Goal: Communication & Community: Answer question/provide support

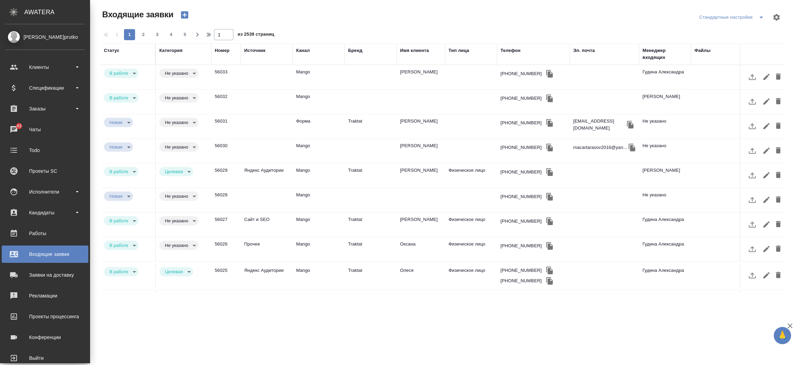
select select "RU"
click at [17, 130] on div "Чаты" at bounding box center [45, 129] width 80 height 10
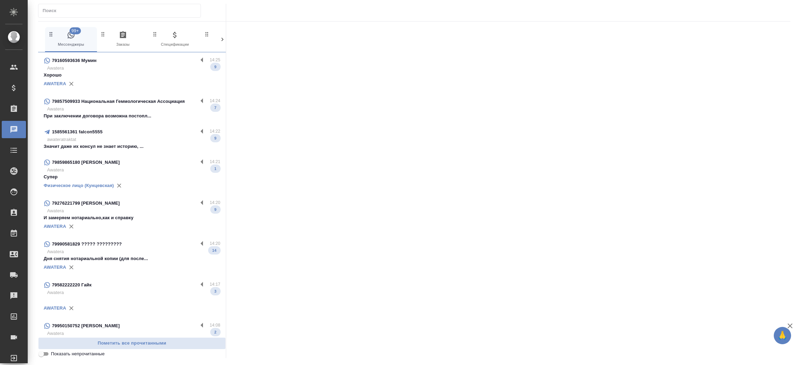
click at [89, 4] on div at bounding box center [119, 11] width 163 height 14
paste input "[PERSON_NAME]"
type input "[PERSON_NAME]"
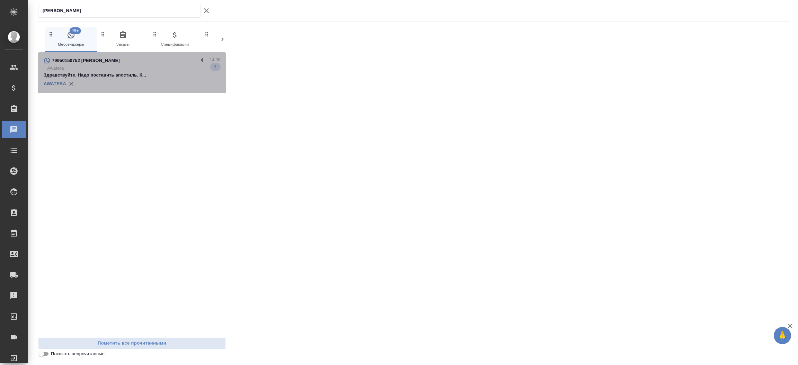
click at [105, 65] on p "Awatera" at bounding box center [133, 68] width 173 height 7
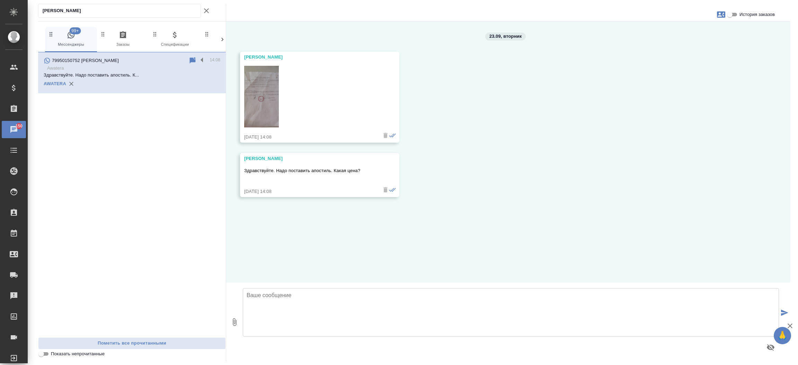
click at [260, 91] on img at bounding box center [261, 97] width 35 height 62
click at [304, 304] on textarea at bounding box center [511, 312] width 536 height 48
type textarea "[PERSON_NAME], добрый день! Для какой страны необходим апостиль?"
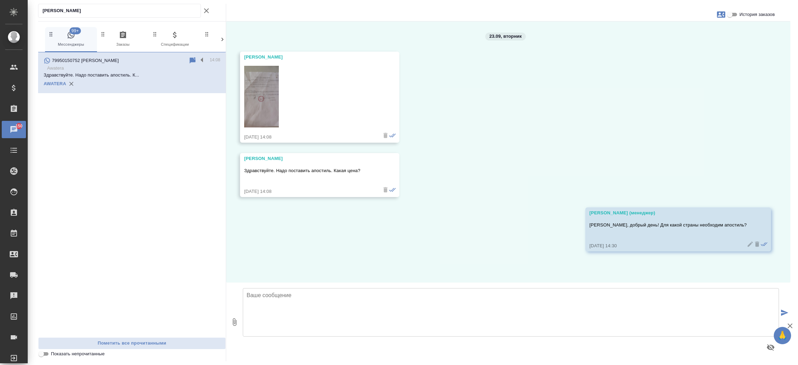
click at [721, 16] on icon "button" at bounding box center [721, 14] width 8 height 8
click at [703, 30] on span "Создать заявку" at bounding box center [691, 33] width 33 height 7
select select "RU"
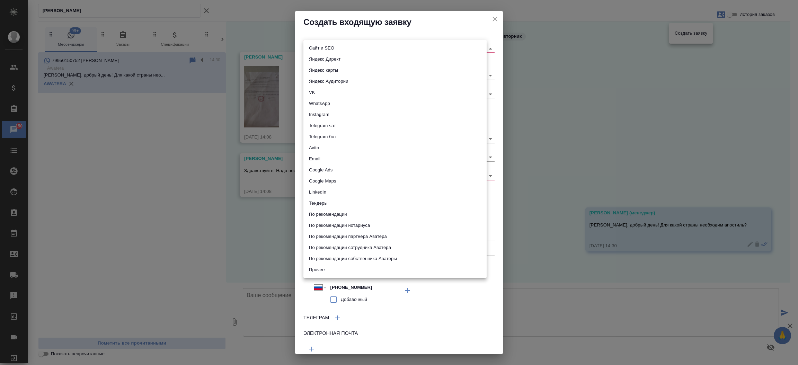
click at [365, 50] on body "🙏 .cls-1 fill:#fff; AWATERA Прутько Ирина i.prutko Клиенты Спецификации Заказы …" at bounding box center [399, 182] width 798 height 365
click at [365, 50] on li "Сайт и SEO" at bounding box center [394, 48] width 183 height 11
type input "seo"
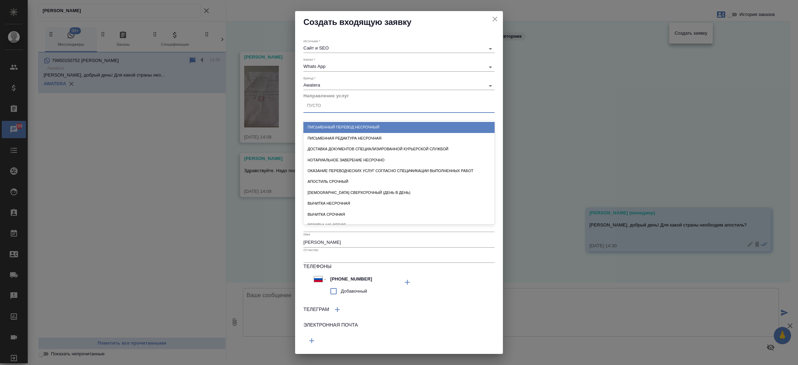
click at [342, 107] on div "Пусто" at bounding box center [398, 106] width 191 height 10
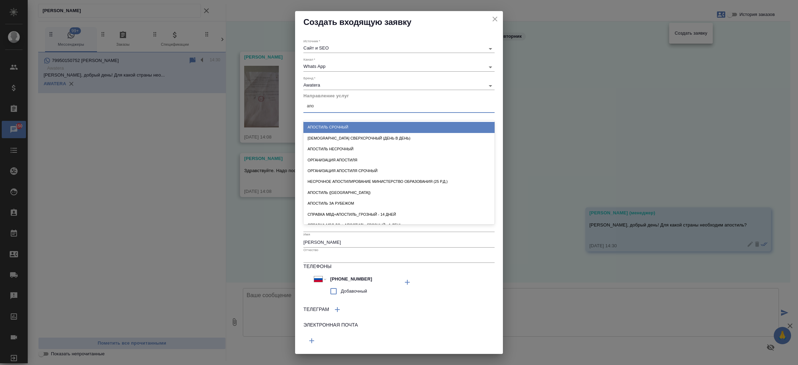
type input "апос"
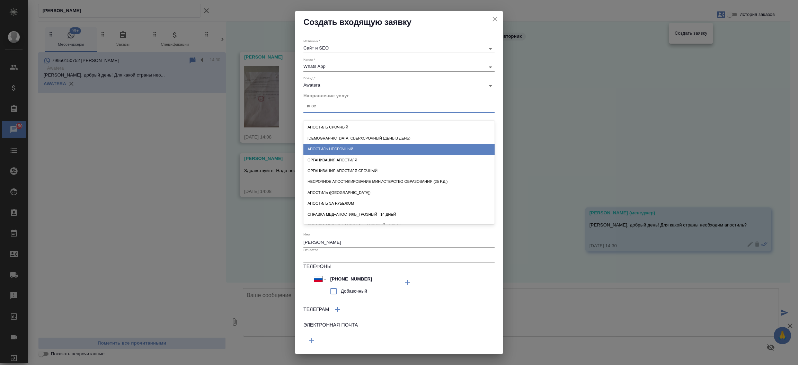
click at [332, 144] on div "Апостиль несрочный" at bounding box center [398, 149] width 191 height 11
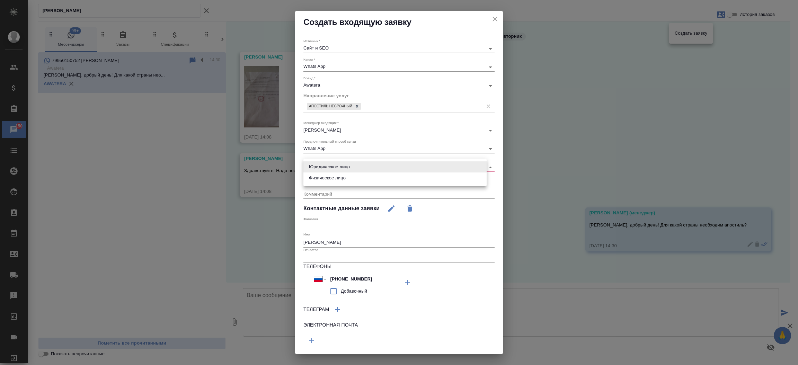
click at [324, 166] on body "🙏 .cls-1 fill:#fff; AWATERA Прутько Ирина i.prutko Клиенты Спецификации Заказы …" at bounding box center [399, 182] width 798 height 365
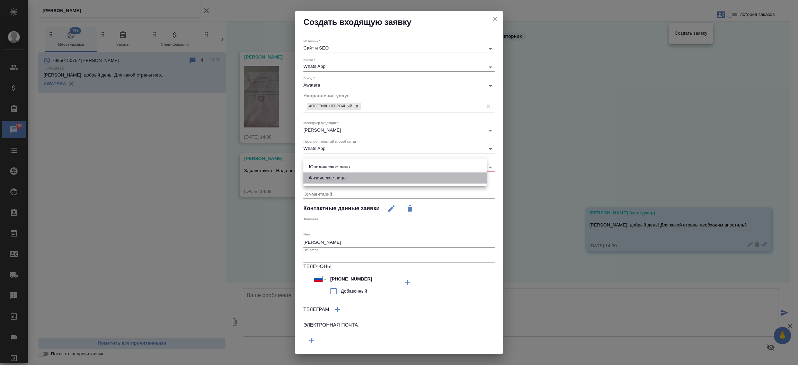
click at [323, 176] on li "Физическое лицо" at bounding box center [394, 178] width 183 height 11
type input "private"
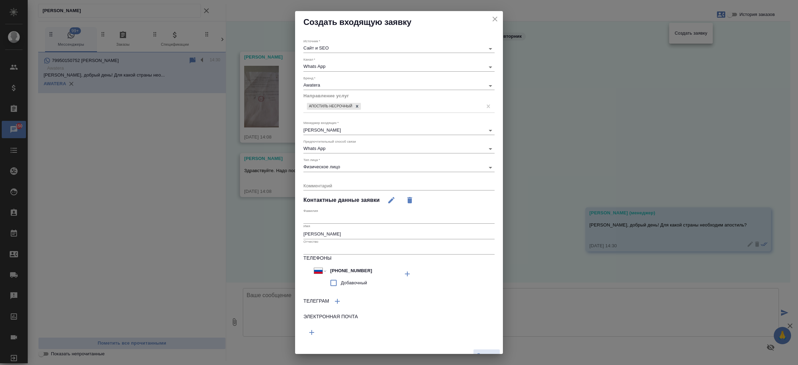
scroll to position [9, 0]
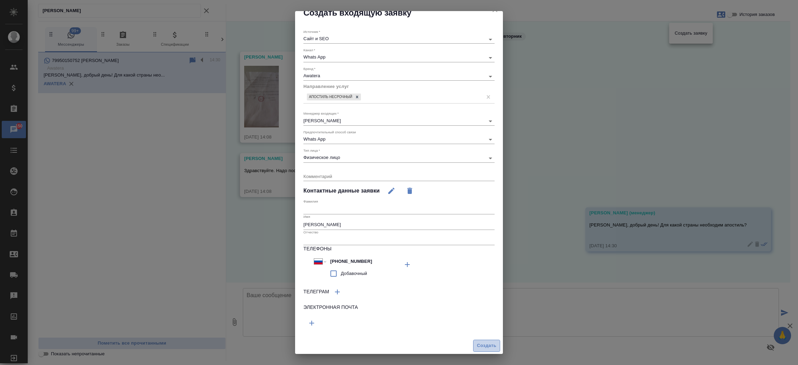
click at [477, 345] on span "Создать" at bounding box center [486, 346] width 19 height 8
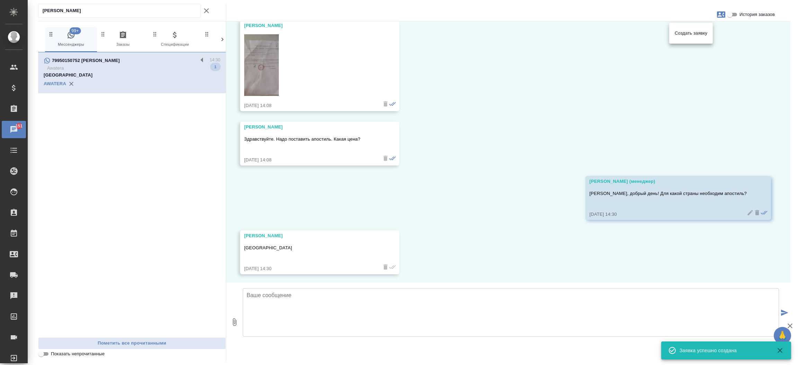
scroll to position [33, 0]
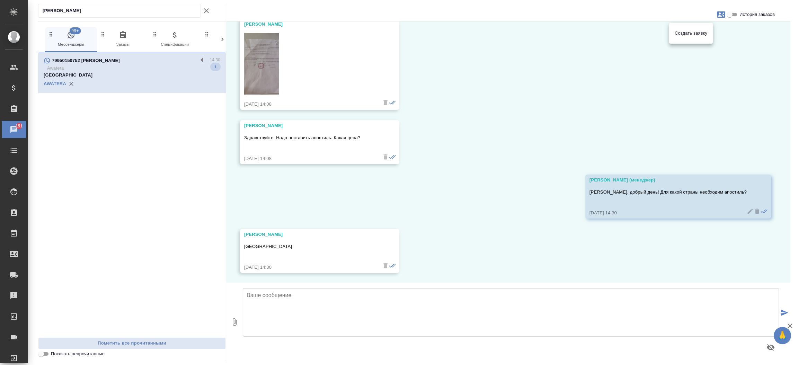
click at [255, 79] on div at bounding box center [399, 182] width 798 height 365
click at [255, 79] on img at bounding box center [261, 64] width 35 height 62
click at [267, 68] on img at bounding box center [261, 64] width 35 height 62
click at [211, 13] on button "Показать непрочитанные" at bounding box center [206, 11] width 11 height 14
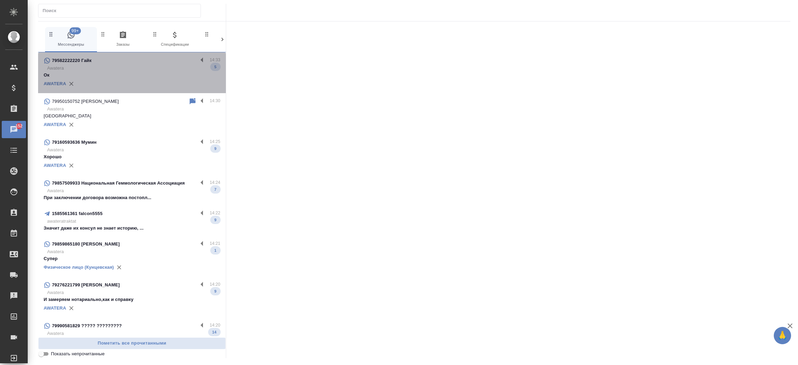
click at [151, 76] on p "Ок" at bounding box center [132, 75] width 177 height 7
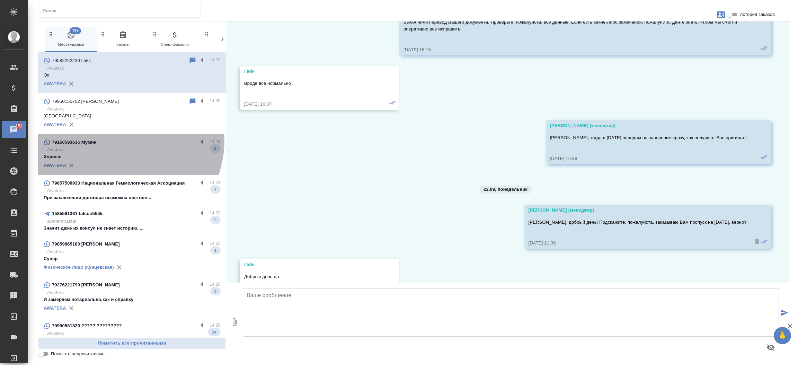
click at [122, 141] on div "79160593636 Мумин" at bounding box center [121, 142] width 154 height 8
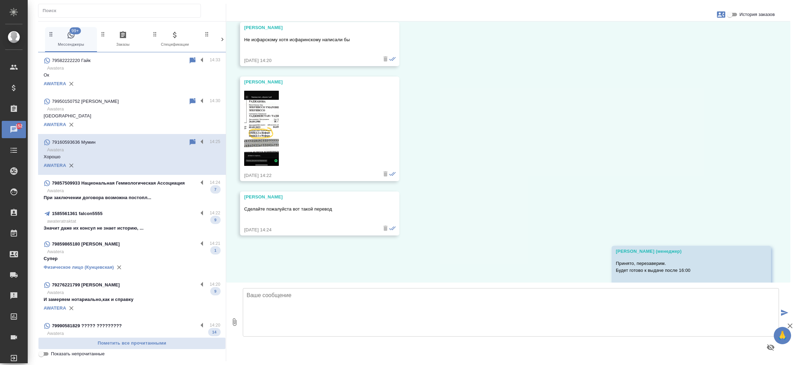
scroll to position [1573, 0]
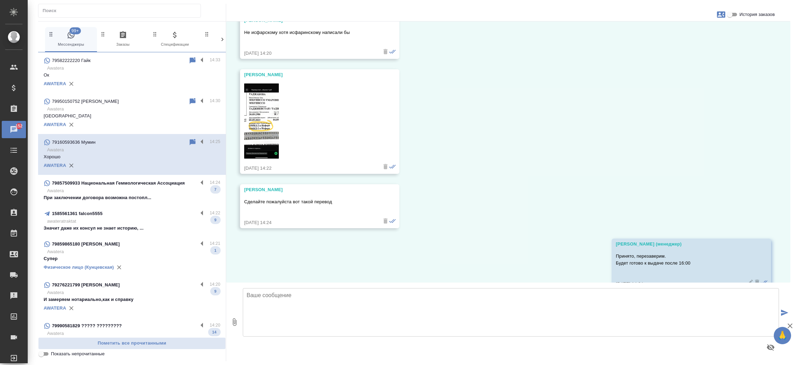
click at [107, 248] on p "Awatera" at bounding box center [133, 251] width 173 height 7
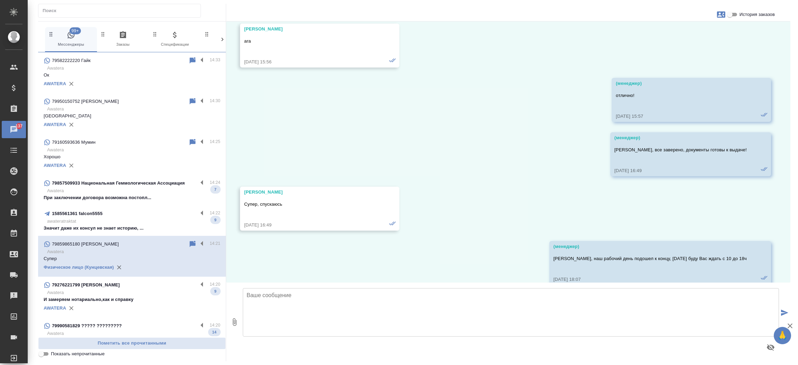
scroll to position [26965, 0]
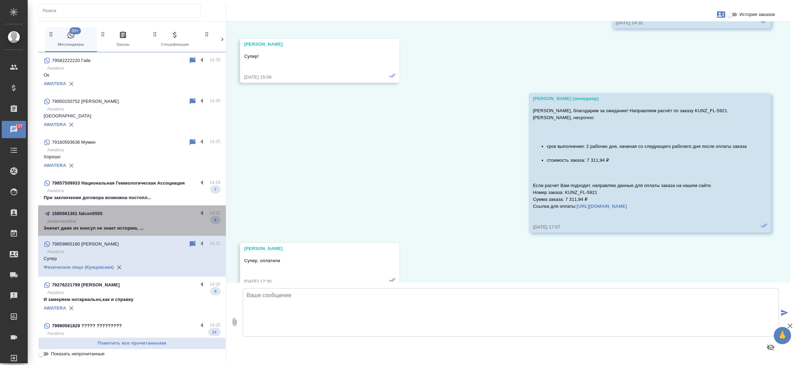
click at [138, 217] on div "1585561361 falcon5555" at bounding box center [121, 214] width 154 height 8
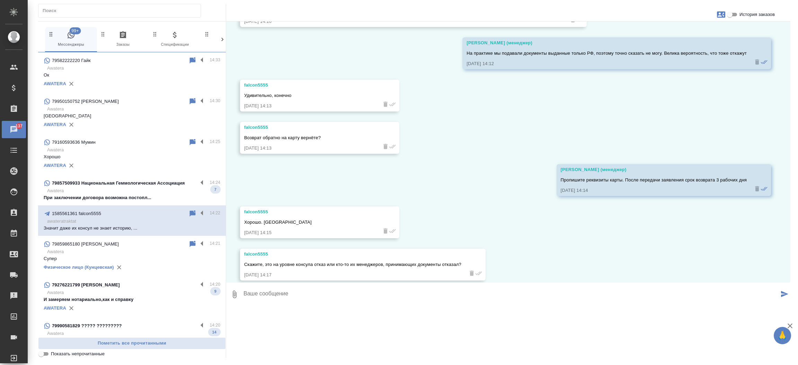
scroll to position [2219, 0]
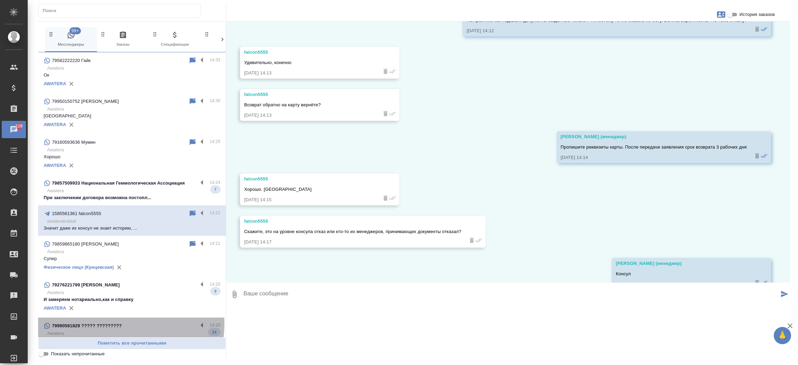
click at [121, 324] on p "79990581829 ????? ?????????" at bounding box center [87, 326] width 70 height 7
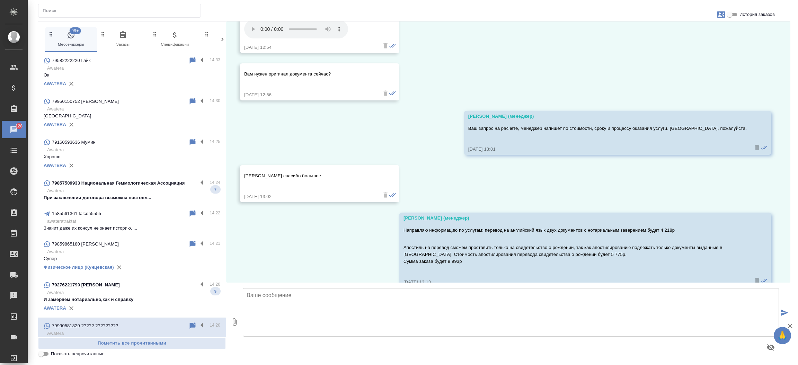
scroll to position [1045, 0]
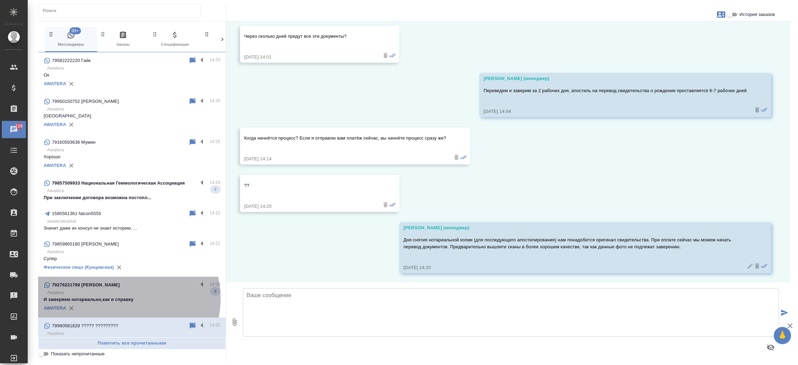
click at [123, 299] on p "И замеряем нотариально,как и справку" at bounding box center [132, 299] width 177 height 7
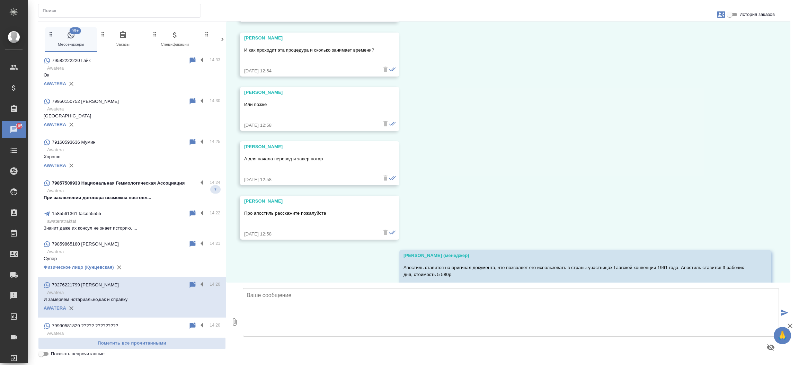
scroll to position [7728, 0]
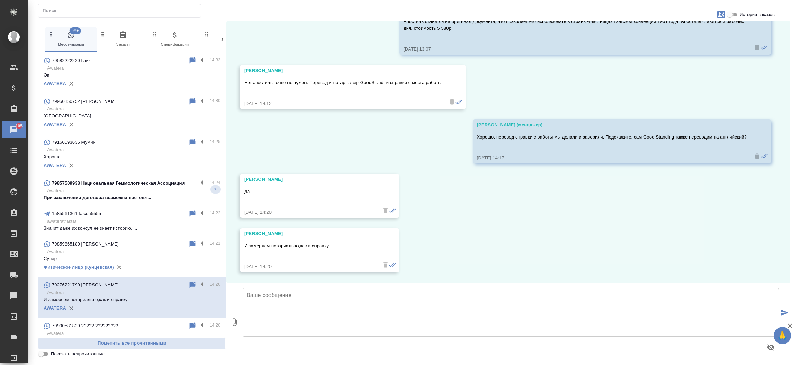
click at [734, 15] on input "История заказов" at bounding box center [729, 14] width 25 height 8
checkbox input "true"
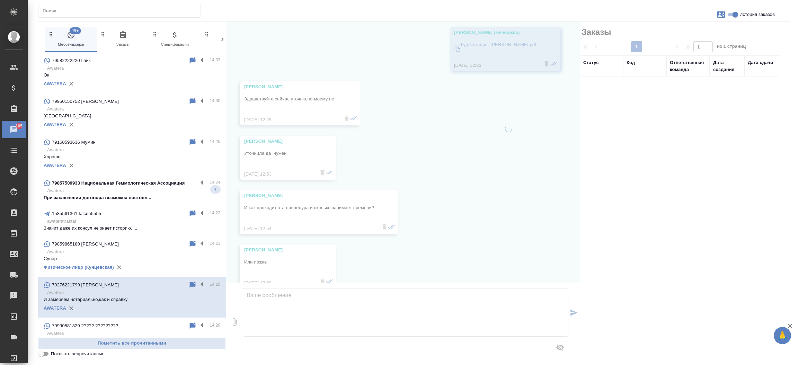
scroll to position [8109, 0]
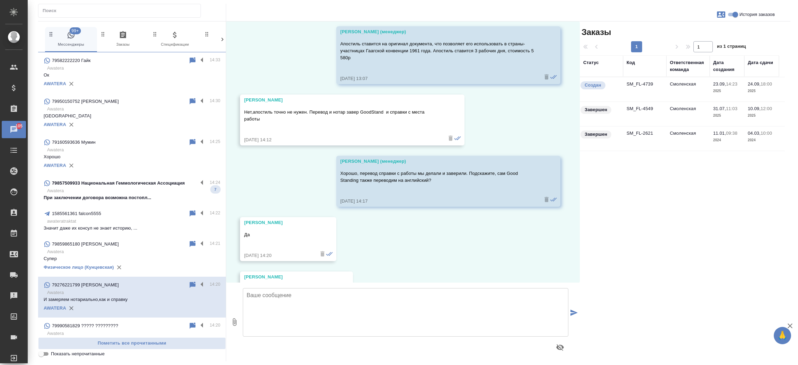
click at [641, 83] on td "SM_FL-4739" at bounding box center [644, 89] width 43 height 24
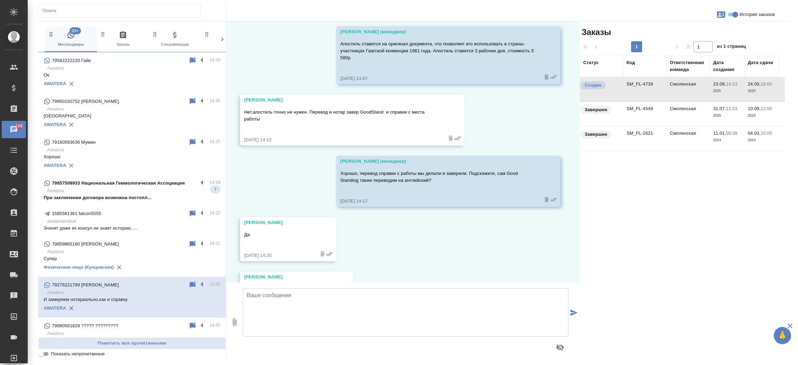
click at [641, 83] on td "SM_FL-4739" at bounding box center [644, 89] width 43 height 24
click at [146, 187] on div "79857509933 Национальная Геммологическая Ассоциация" at bounding box center [121, 183] width 154 height 8
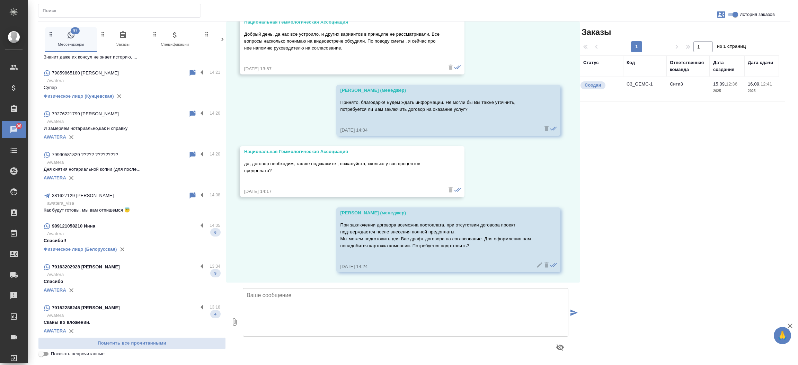
scroll to position [207, 0]
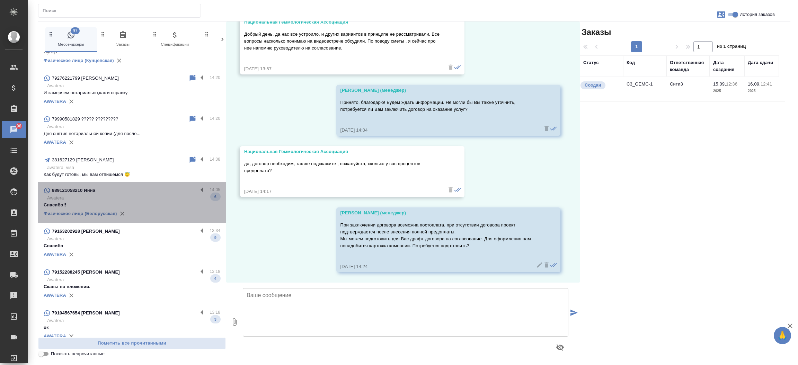
click at [132, 189] on div "989121058210 Инна" at bounding box center [121, 190] width 154 height 8
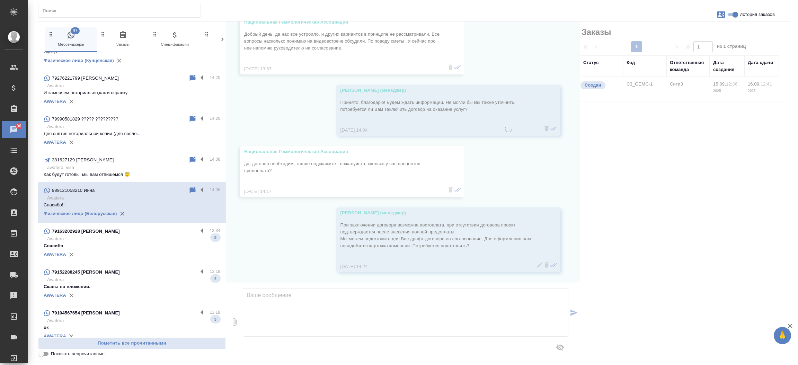
click at [129, 231] on div "79163202928 [PERSON_NAME]" at bounding box center [121, 231] width 154 height 8
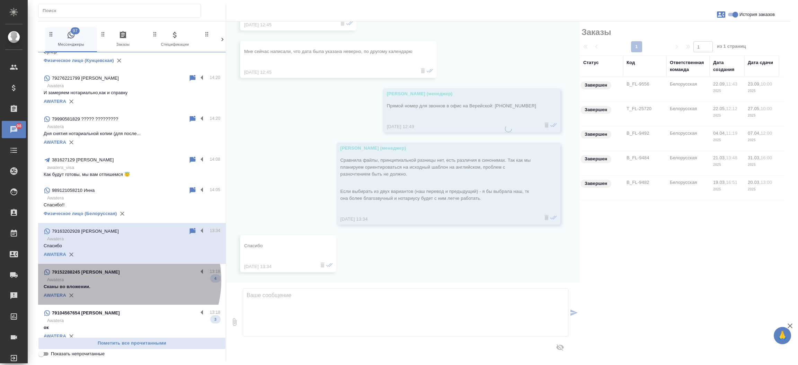
click at [116, 280] on p "Awatera" at bounding box center [133, 279] width 173 height 7
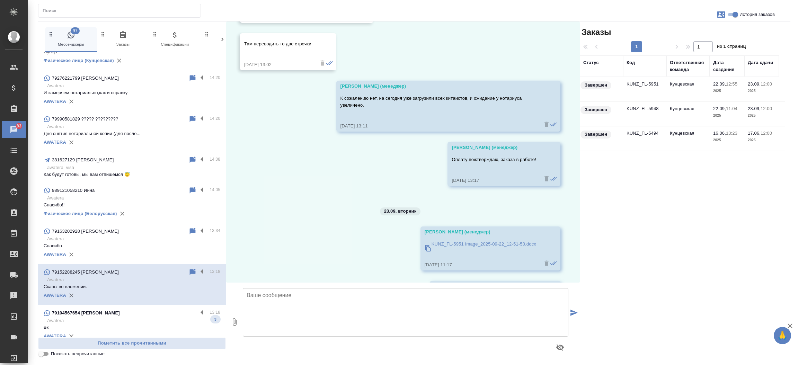
click at [107, 317] on p "Awatera" at bounding box center [133, 320] width 173 height 7
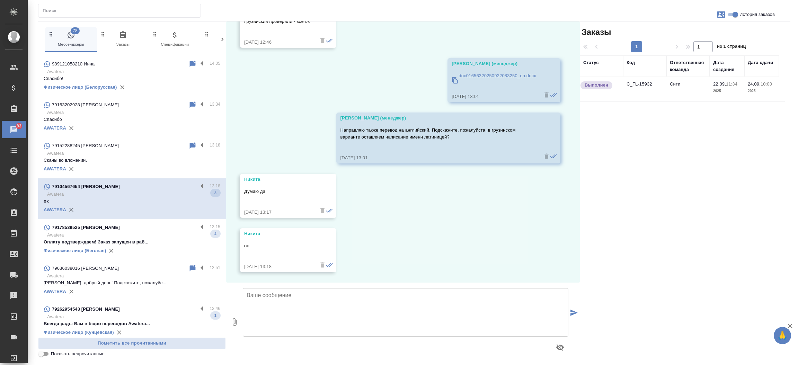
scroll to position [345, 0]
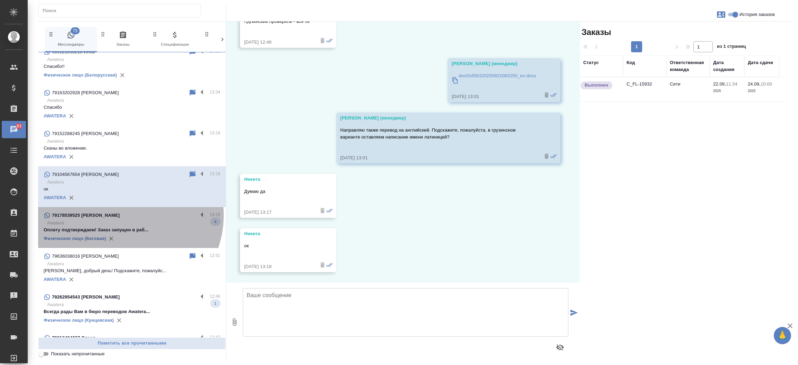
click at [125, 215] on div "79178539525 [PERSON_NAME]" at bounding box center [121, 215] width 154 height 8
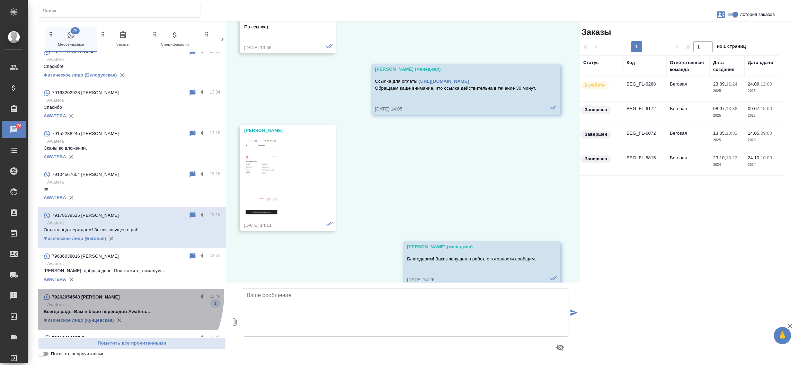
click at [116, 294] on div "79262954543 [PERSON_NAME]" at bounding box center [121, 297] width 154 height 8
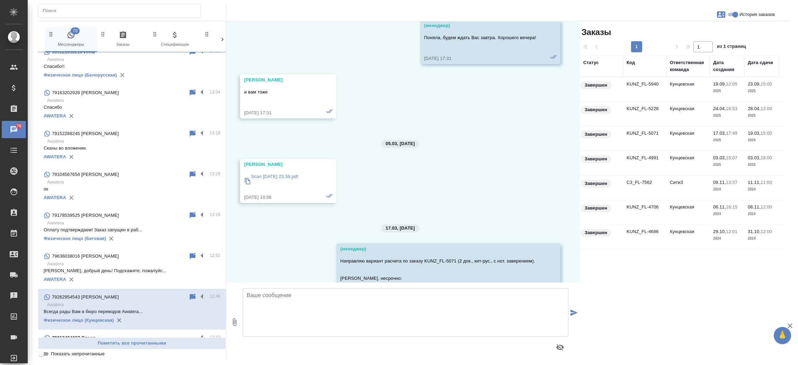
scroll to position [654, 0]
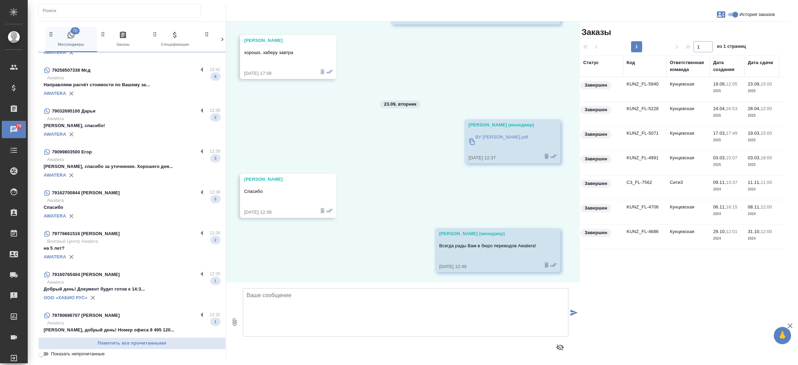
click at [125, 127] on p "[PERSON_NAME], спасибо!" at bounding box center [132, 125] width 177 height 7
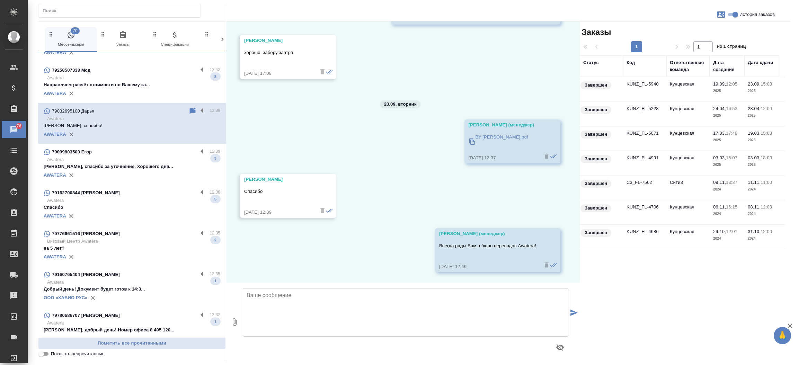
click at [114, 199] on p "Awatera" at bounding box center [133, 200] width 173 height 7
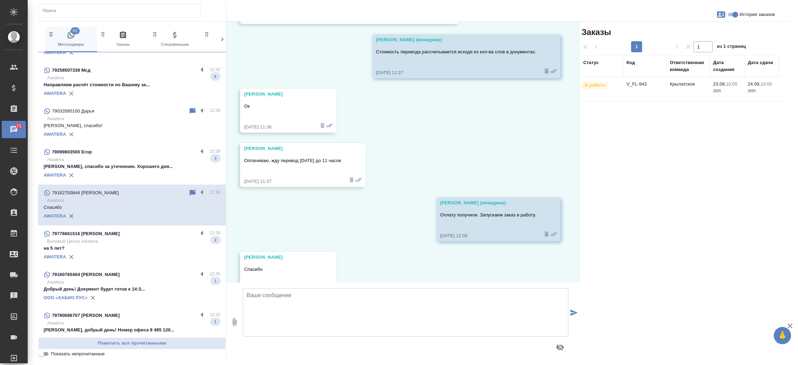
scroll to position [514, 0]
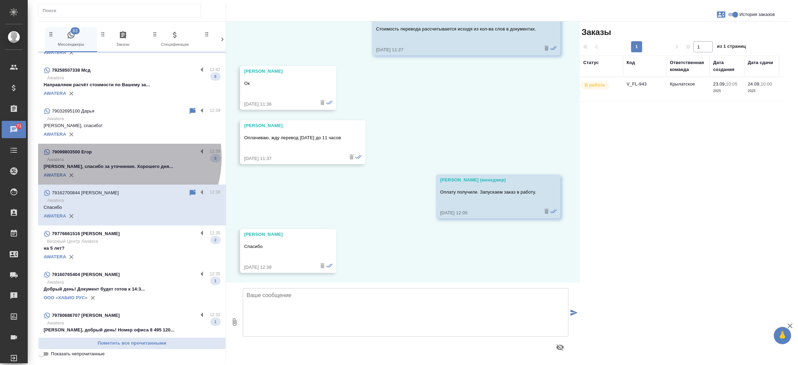
click at [113, 157] on p "Awatera" at bounding box center [133, 159] width 173 height 7
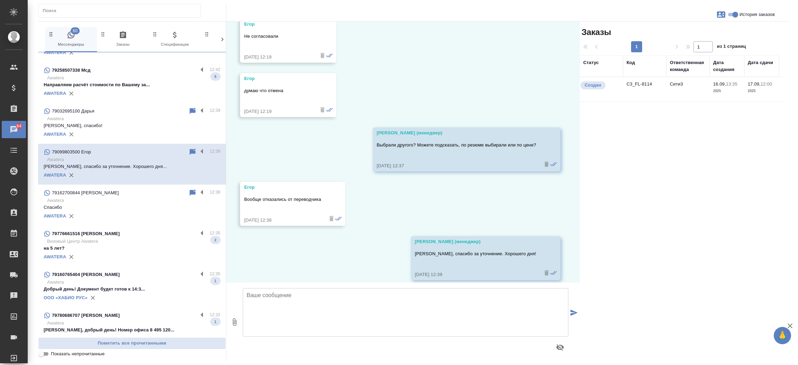
scroll to position [1878, 0]
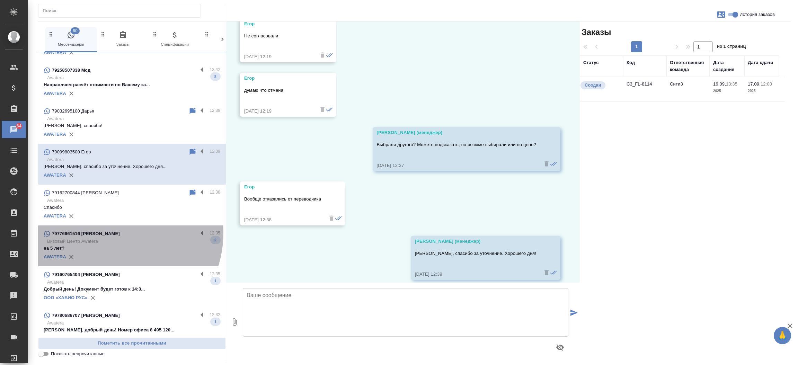
click at [111, 232] on p "79776661516 [PERSON_NAME]" at bounding box center [86, 233] width 68 height 7
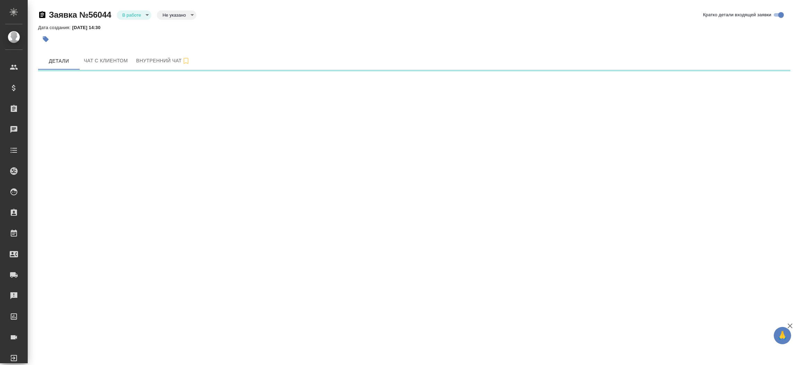
select select "RU"
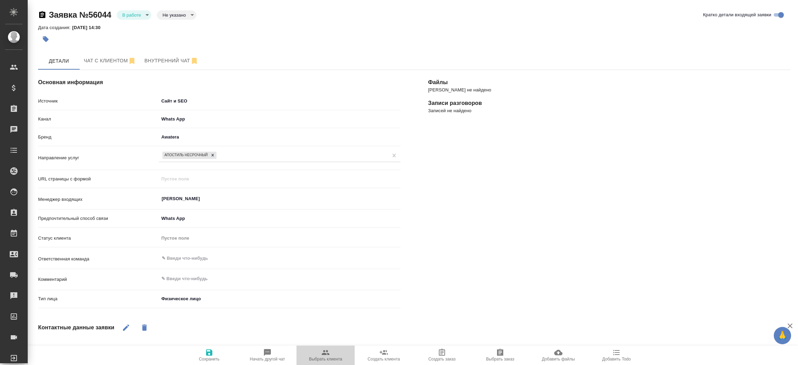
click at [332, 356] on span "Выбрать клиента" at bounding box center [326, 355] width 50 height 13
type textarea "x"
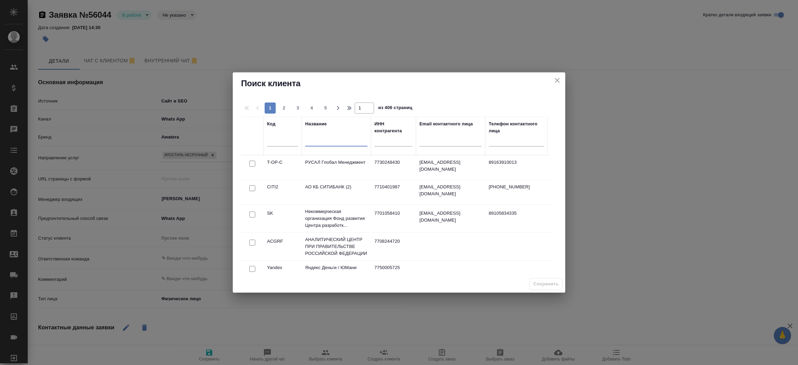
click at [338, 143] on input "text" at bounding box center [336, 142] width 62 height 9
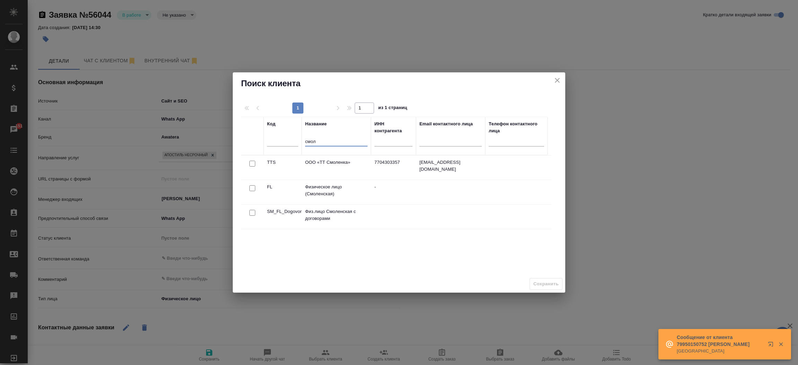
type input "смол"
click at [251, 188] on input "checkbox" at bounding box center [252, 188] width 6 height 6
checkbox input "true"
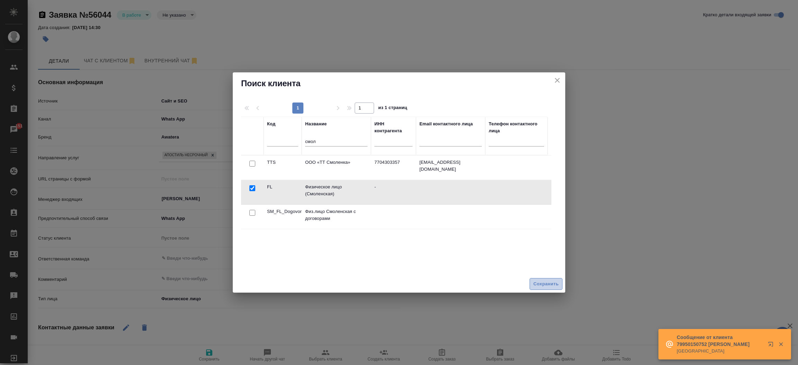
click at [540, 287] on span "Сохранить" at bounding box center [545, 284] width 25 height 8
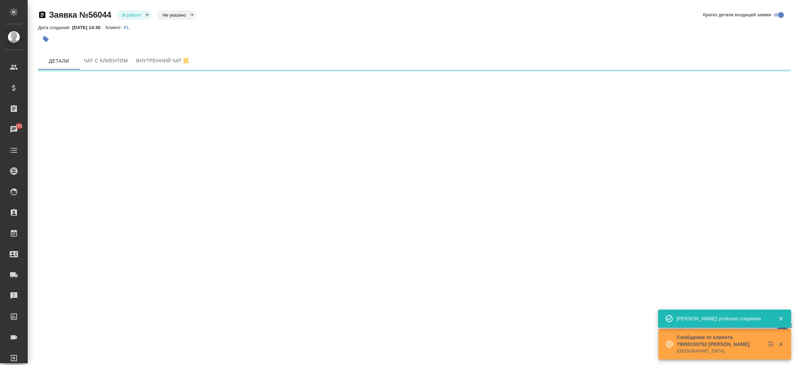
select select "RU"
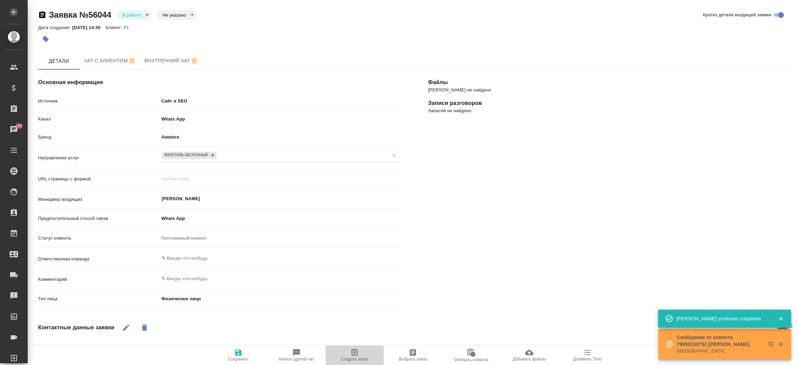
click at [351, 350] on icon "button" at bounding box center [355, 353] width 8 height 8
type textarea "x"
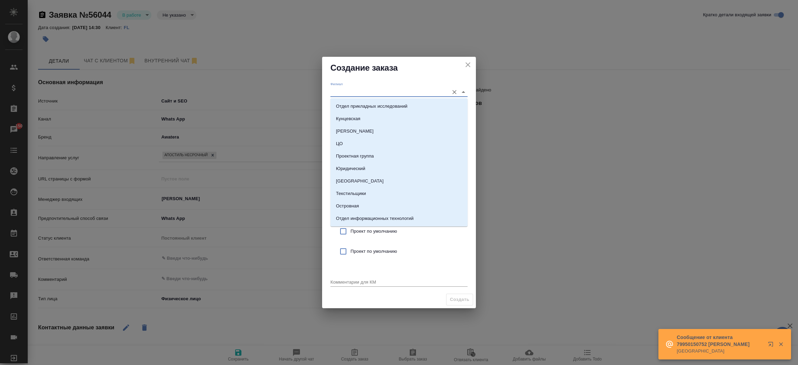
click at [377, 92] on input "Филиал" at bounding box center [387, 91] width 115 height 9
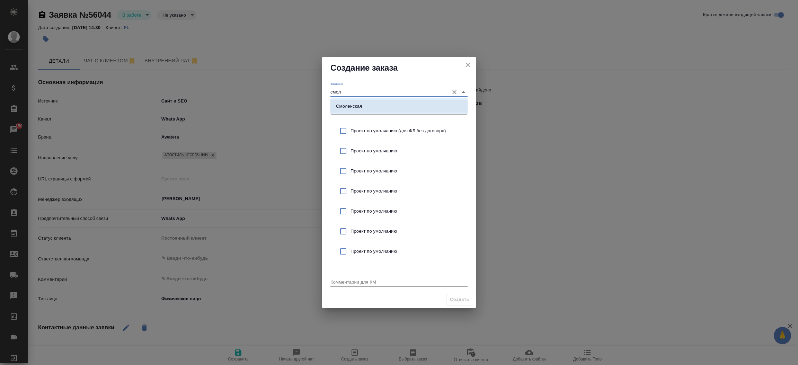
click at [374, 110] on li "Смоленская" at bounding box center [398, 106] width 137 height 12
type input "Смоленская"
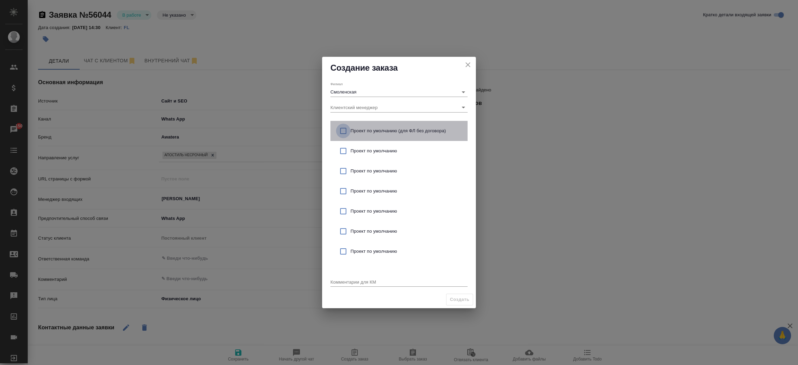
click at [344, 133] on input "checkbox" at bounding box center [343, 131] width 15 height 15
checkbox input "true"
click at [340, 281] on textarea at bounding box center [398, 281] width 137 height 5
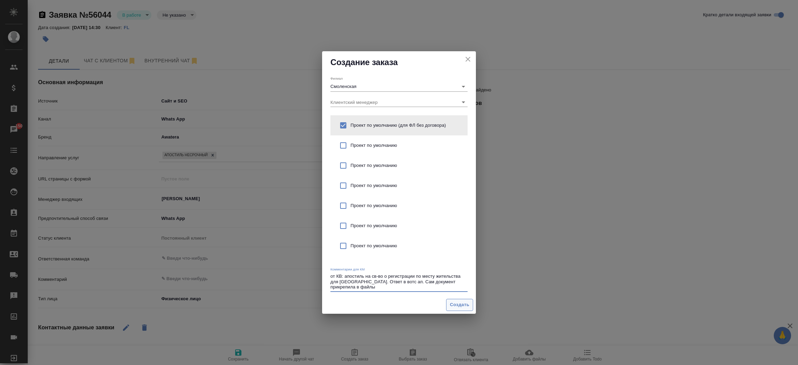
type textarea "от КВ: апостиль на св-во о регистрации по месту жительства для Украины. Ответ в…"
click at [455, 307] on span "Создать" at bounding box center [459, 305] width 19 height 8
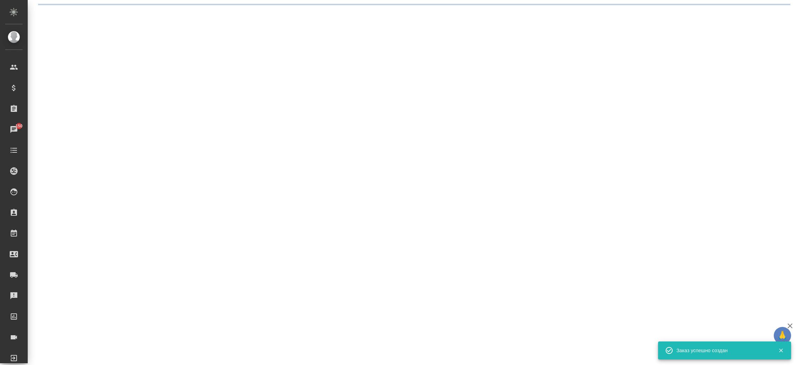
select select "RU"
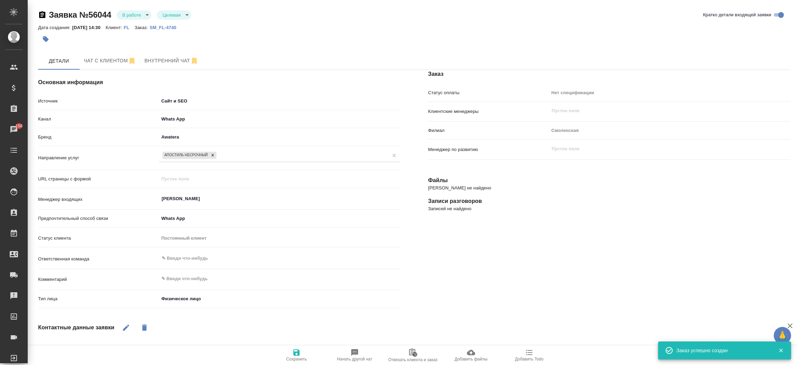
type textarea "x"
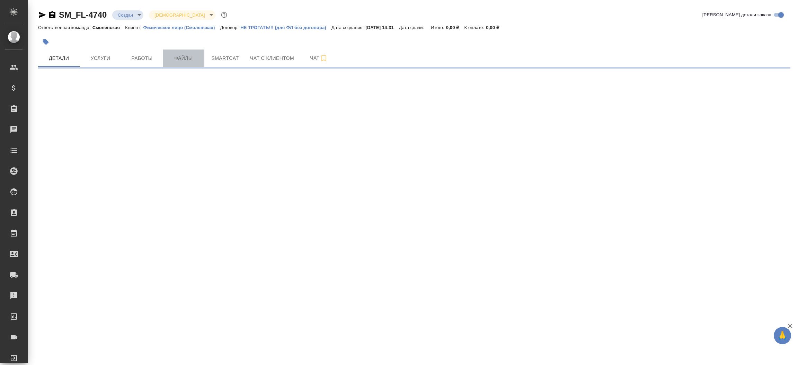
click at [178, 54] on span "Файлы" at bounding box center [183, 58] width 33 height 9
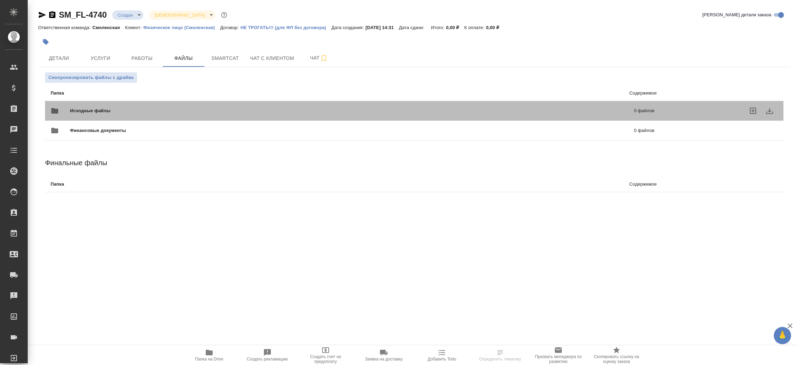
click at [134, 112] on span "Исходные файлы" at bounding box center [221, 110] width 302 height 7
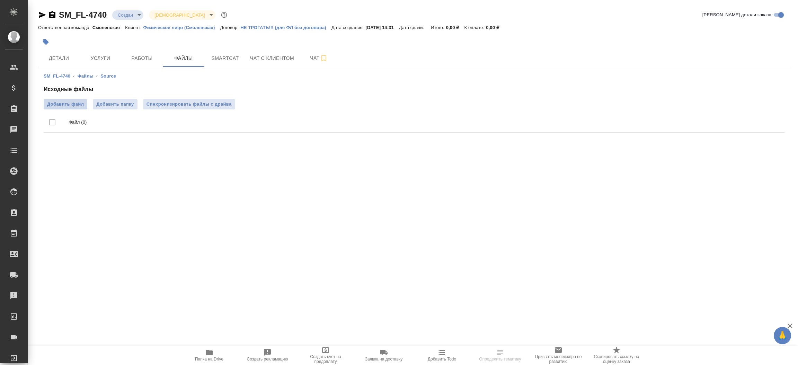
click at [76, 103] on span "Добавить файл" at bounding box center [65, 104] width 37 height 7
click at [0, 0] on input "Добавить файл" at bounding box center [0, 0] width 0 height 0
click at [74, 101] on span "Добавить файл" at bounding box center [65, 104] width 37 height 7
click at [0, 0] on input "Добавить файл" at bounding box center [0, 0] width 0 height 0
click at [55, 55] on span "Детали" at bounding box center [58, 58] width 33 height 9
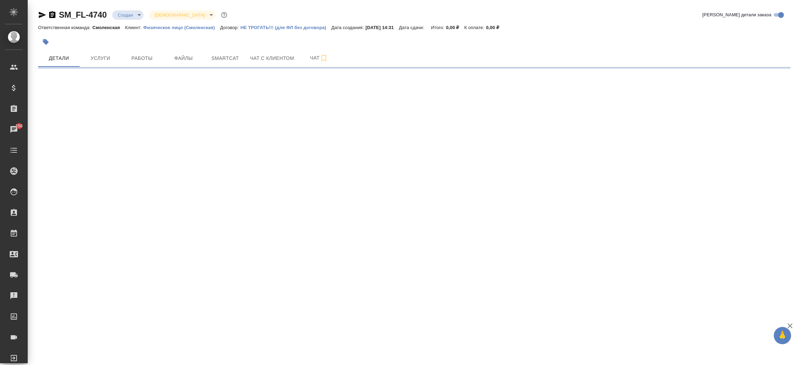
select select "RU"
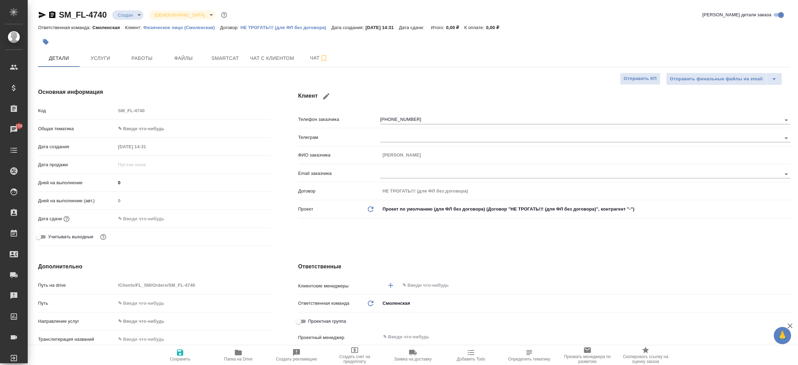
type textarea "x"
click at [42, 15] on icon "button" at bounding box center [42, 15] width 8 height 8
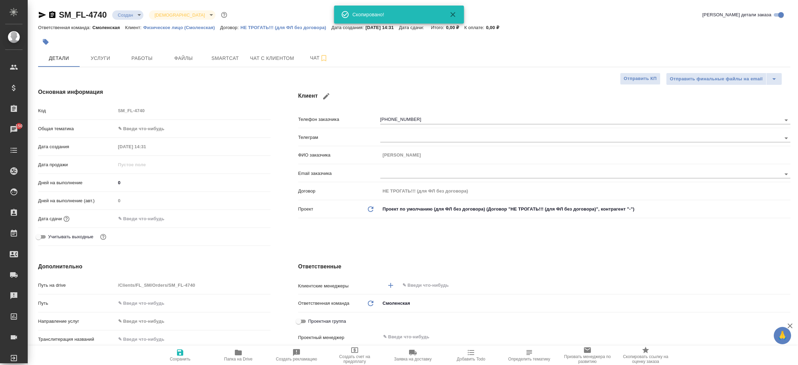
type textarea "x"
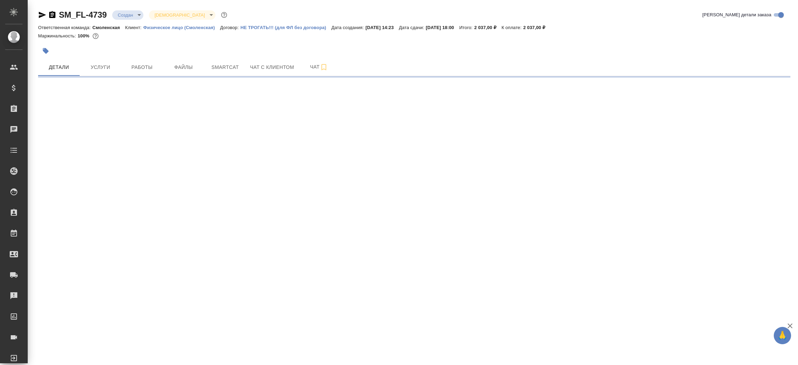
select select "RU"
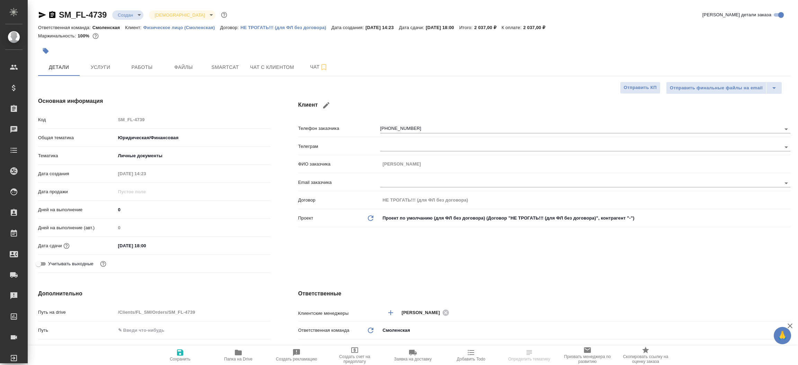
type textarea "x"
click at [43, 15] on icon "button" at bounding box center [42, 15] width 8 height 8
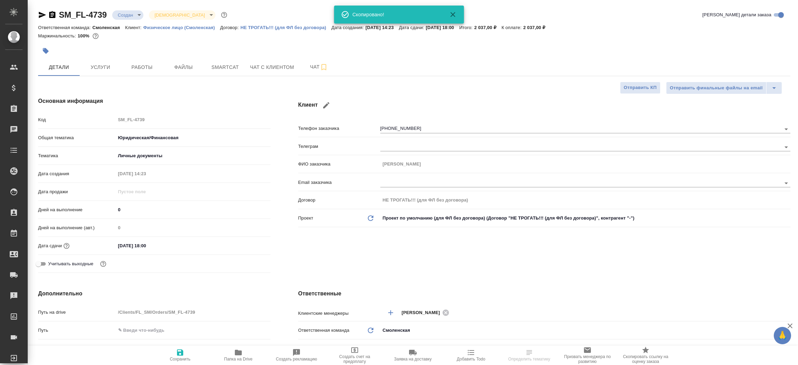
type textarea "x"
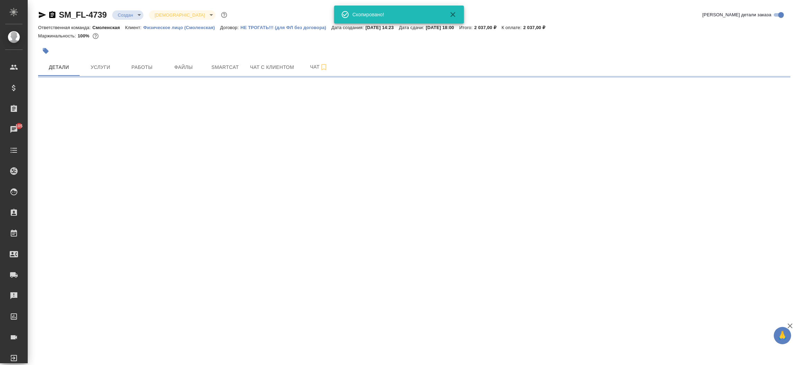
select select "RU"
